Goal: Book appointment/travel/reservation

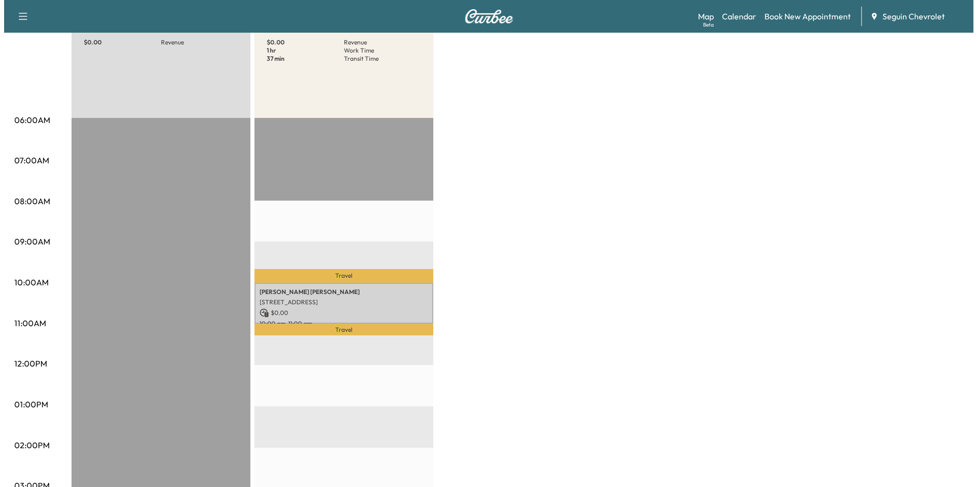
scroll to position [153, 0]
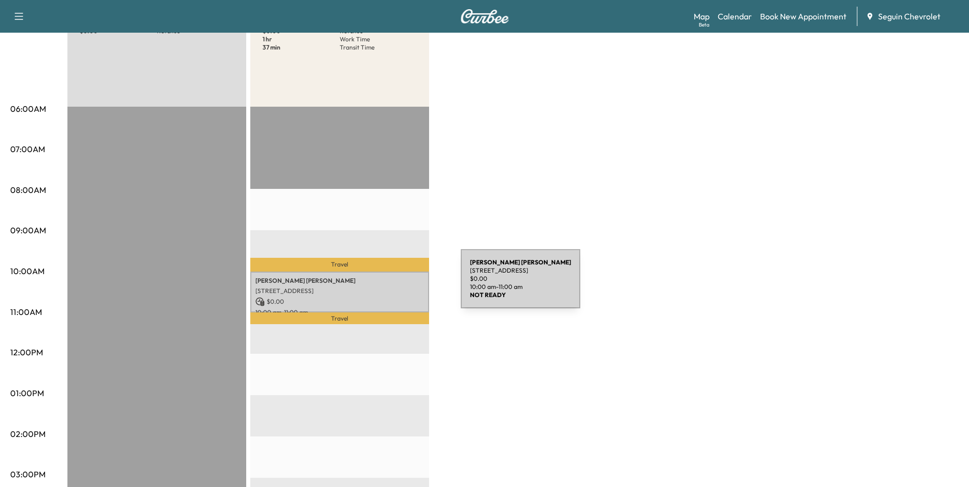
click at [384, 287] on p "[STREET_ADDRESS]" at bounding box center [339, 291] width 169 height 8
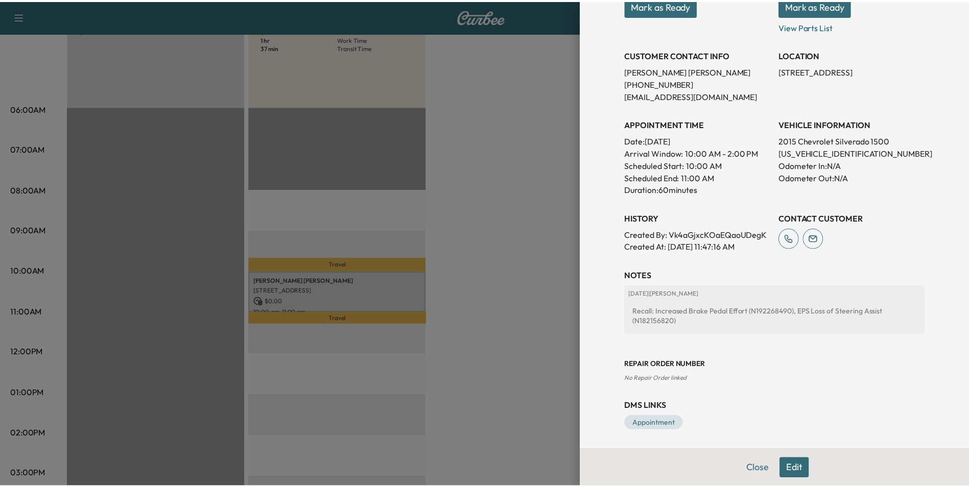
scroll to position [175, 0]
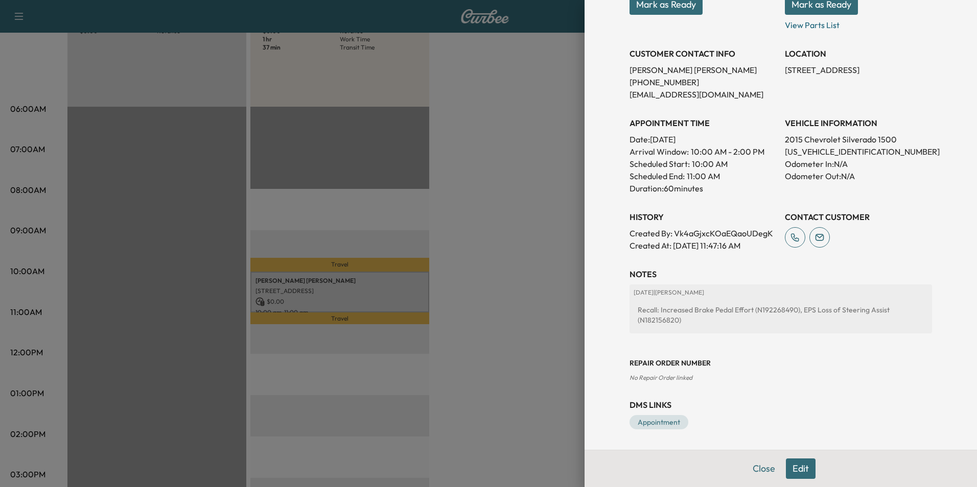
click at [530, 209] on div at bounding box center [488, 243] width 977 height 487
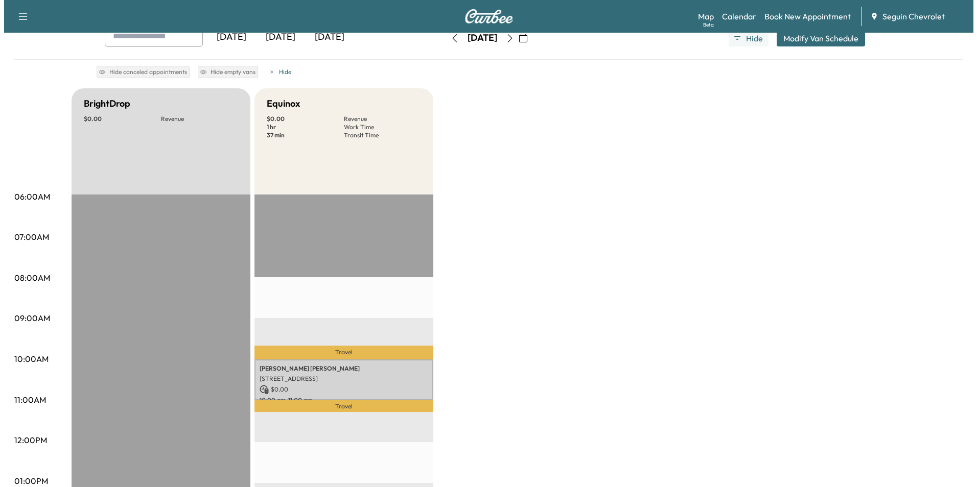
scroll to position [0, 0]
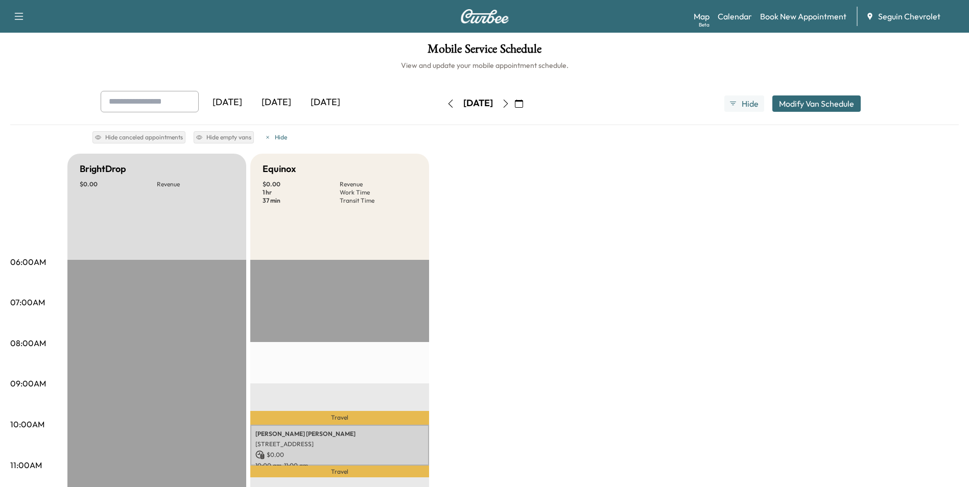
click at [510, 105] on icon "button" at bounding box center [506, 104] width 8 height 8
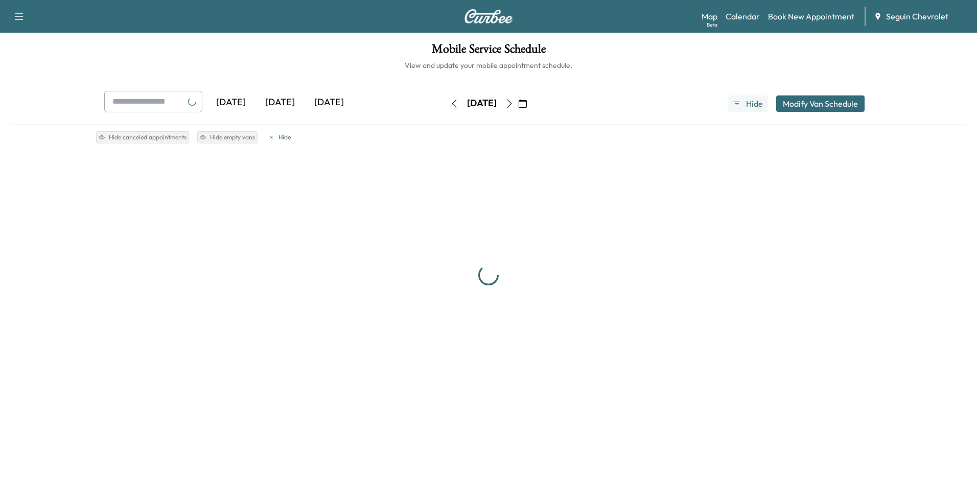
click at [518, 105] on div "[DATE]" at bounding box center [481, 104] width 73 height 16
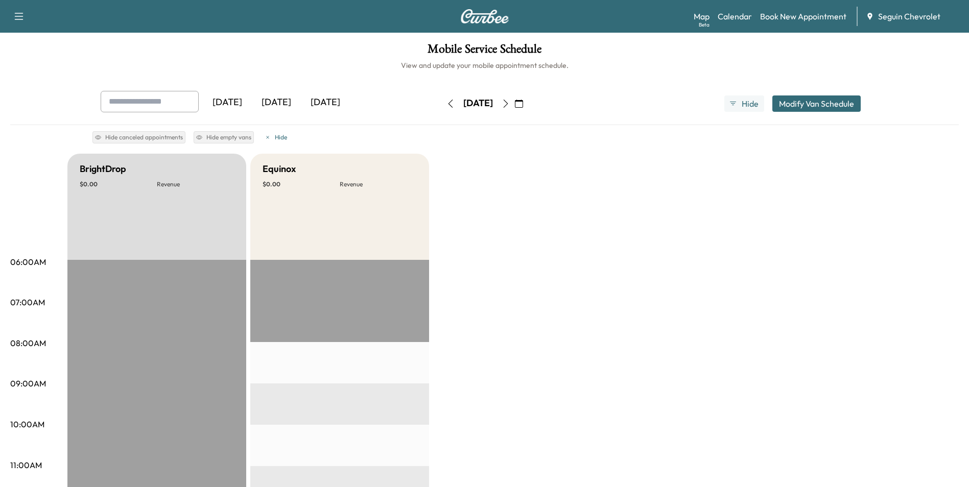
click at [514, 105] on button "button" at bounding box center [505, 104] width 17 height 16
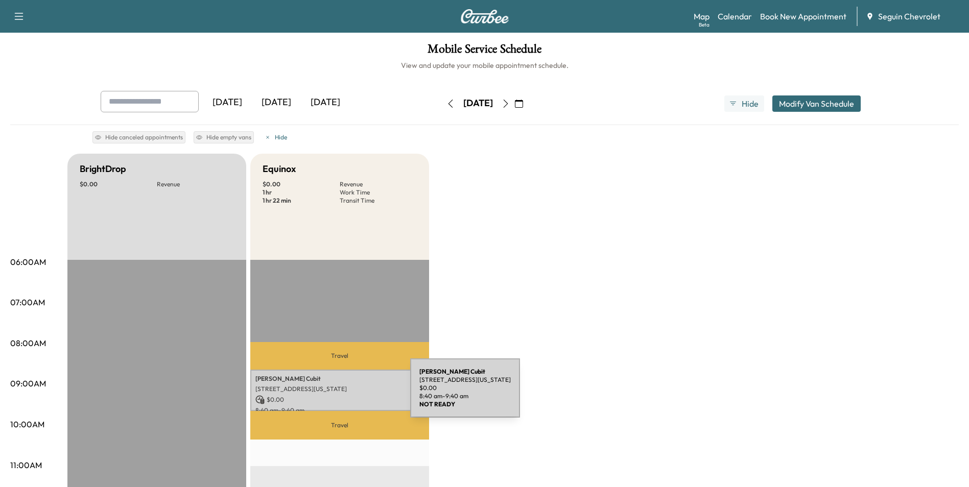
click at [334, 395] on p "$ 0.00" at bounding box center [339, 399] width 169 height 9
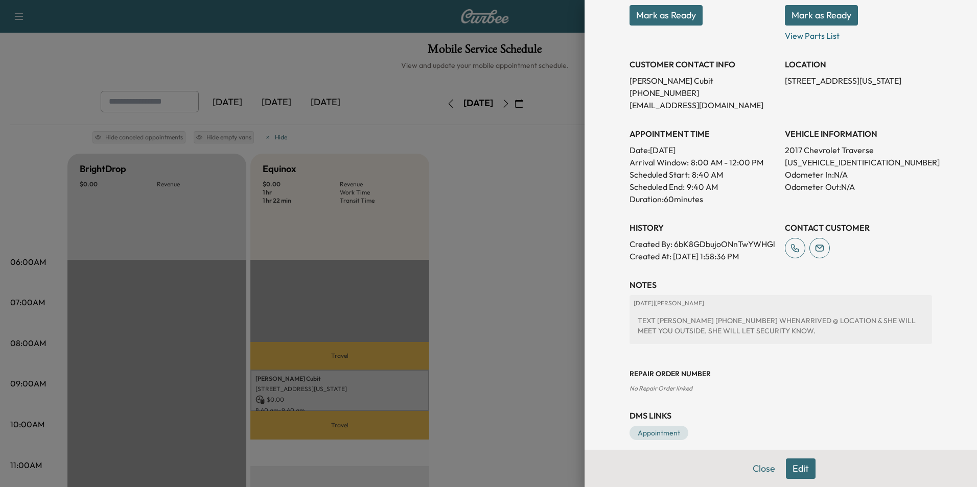
scroll to position [187, 0]
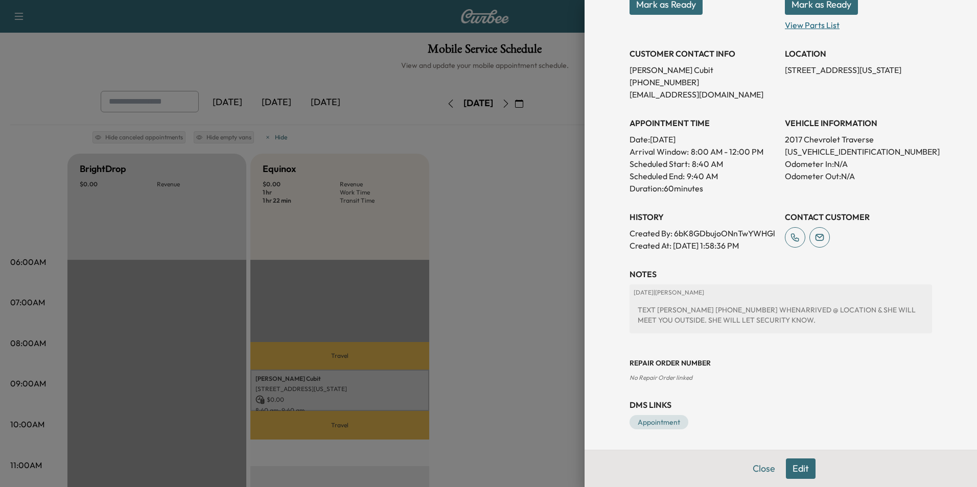
click at [808, 15] on p "View Parts List" at bounding box center [858, 23] width 147 height 16
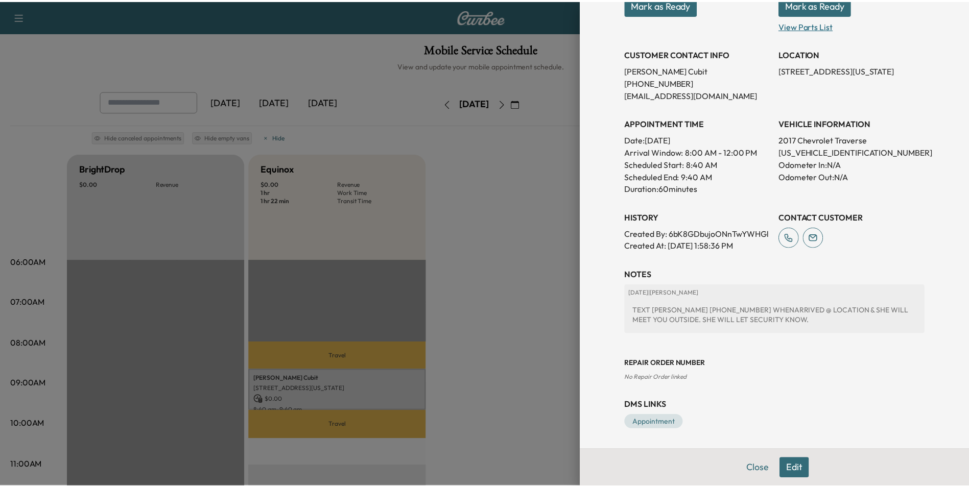
scroll to position [0, 0]
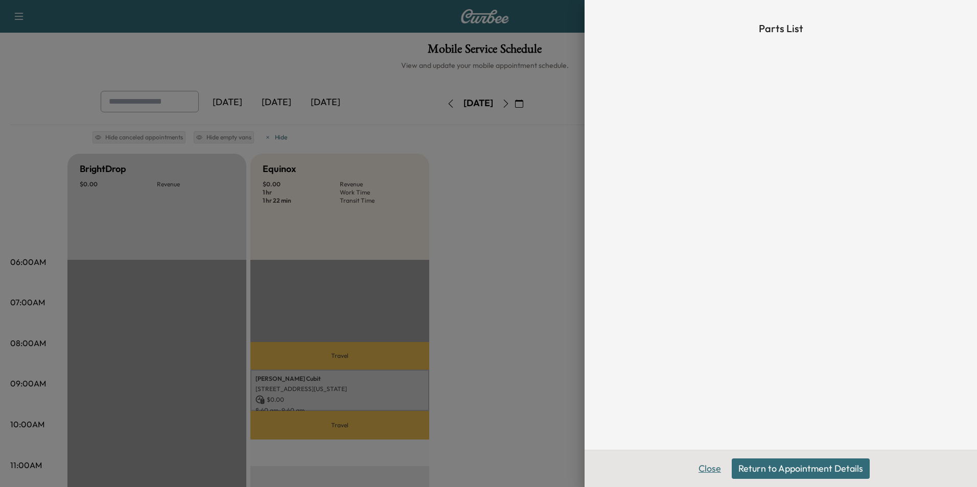
click at [712, 468] on button "Close" at bounding box center [710, 469] width 36 height 20
